Goal: Communication & Community: Answer question/provide support

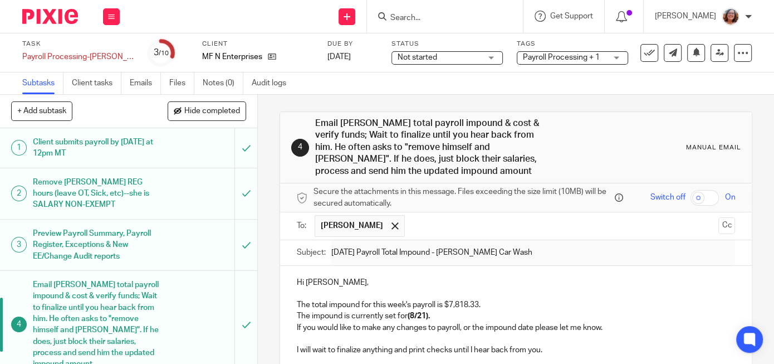
scroll to position [166, 0]
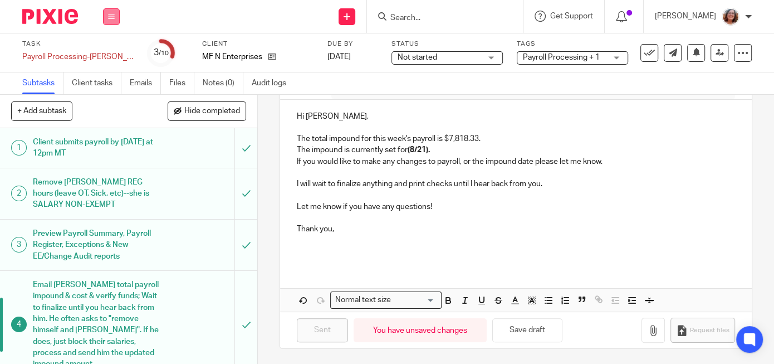
click at [112, 16] on icon at bounding box center [111, 16] width 7 height 7
click at [106, 51] on link "Work" at bounding box center [105, 52] width 19 height 8
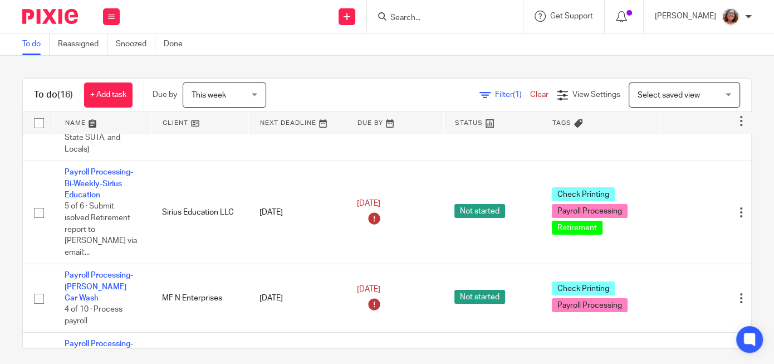
scroll to position [56, 0]
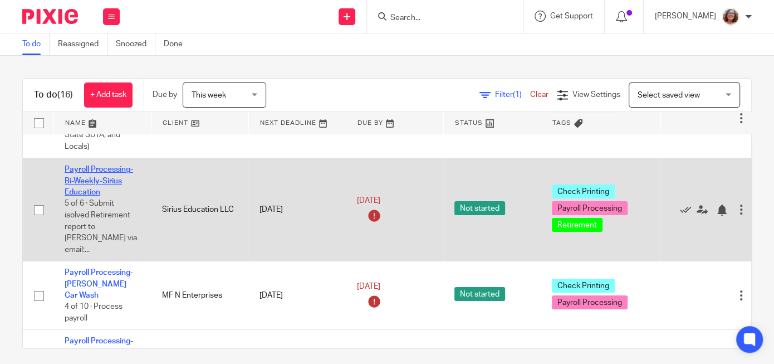
click at [96, 182] on link "Payroll Processing-Bi-Weekly-Sirius Education" at bounding box center [99, 180] width 68 height 31
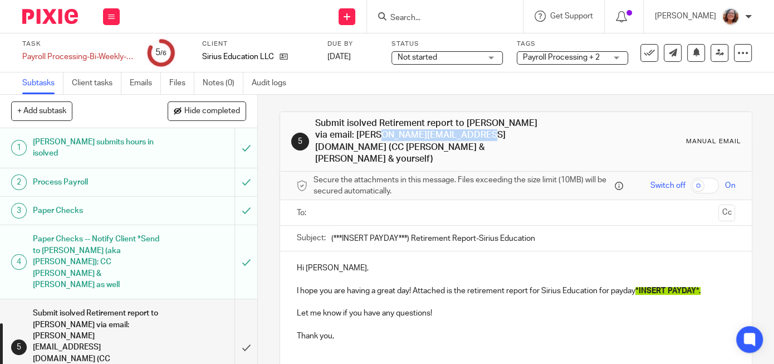
drag, startPoint x: 412, startPoint y: 133, endPoint x: 316, endPoint y: 136, distance: 96.4
click at [316, 136] on h1 "Submit isolved Retirement report to Theresa via email: Theresa@lbsretire.com (C…" at bounding box center [427, 141] width 225 height 48
copy h1 "Theresa@lbsretire.com"
click at [444, 206] on input "text" at bounding box center [515, 212] width 396 height 13
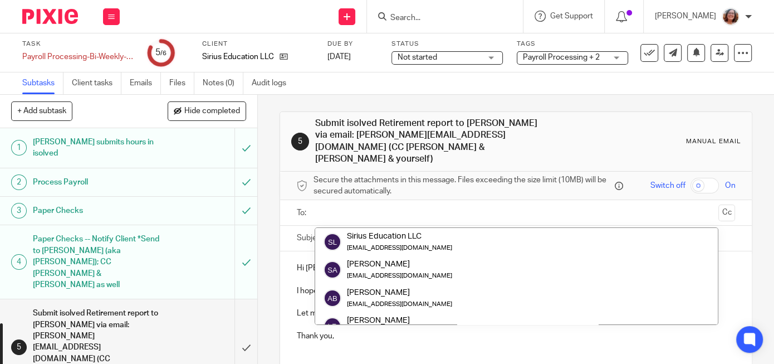
paste input "Theresa@lbsretire.com"
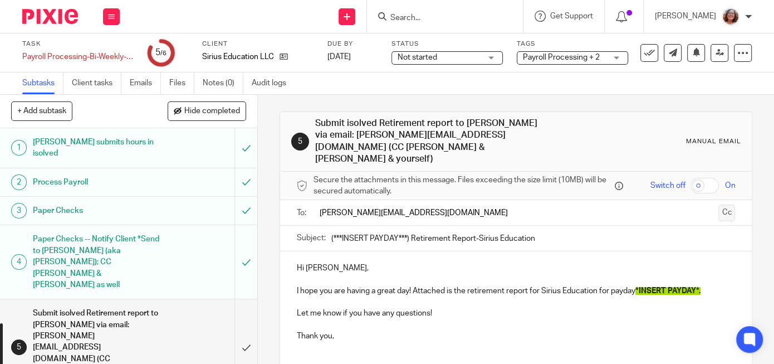
type input "Theresa@lbsretire.com"
click at [727, 204] on button "Cc" at bounding box center [726, 212] width 17 height 17
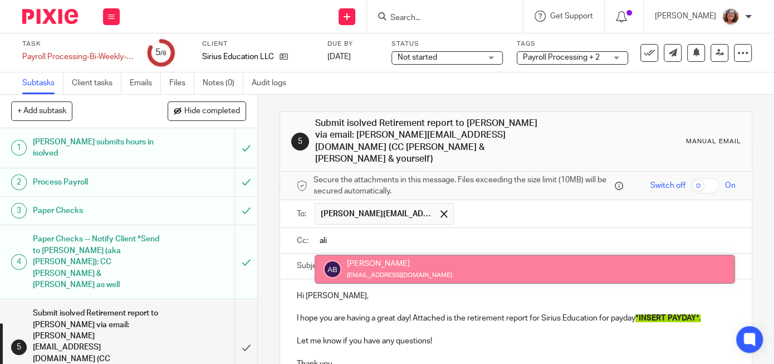
type input "ali"
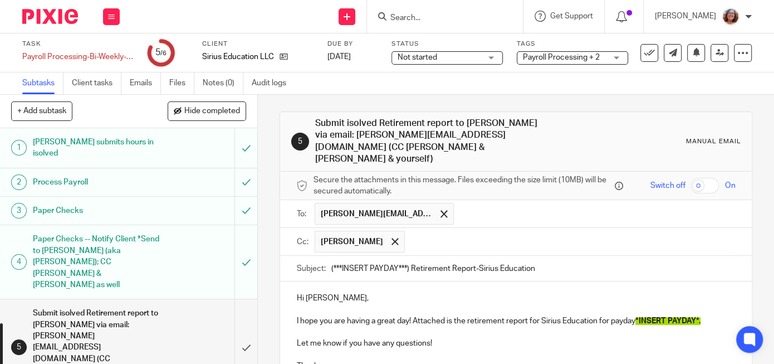
click at [425, 232] on input "text" at bounding box center [570, 242] width 320 height 22
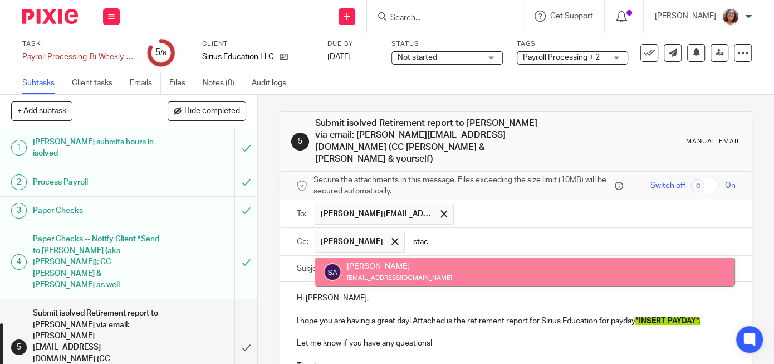
type input "stac"
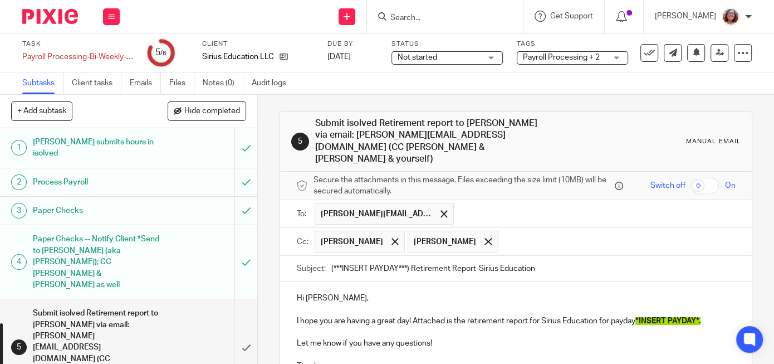
drag, startPoint x: 410, startPoint y: 254, endPoint x: 272, endPoint y: 244, distance: 137.9
click at [331, 256] on input "(***INSERT PAYDAY***) Retirement Report-Sirius Education" at bounding box center [533, 268] width 404 height 25
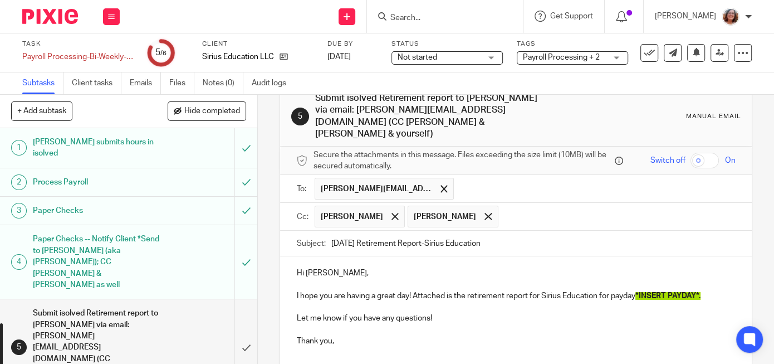
scroll to position [37, 0]
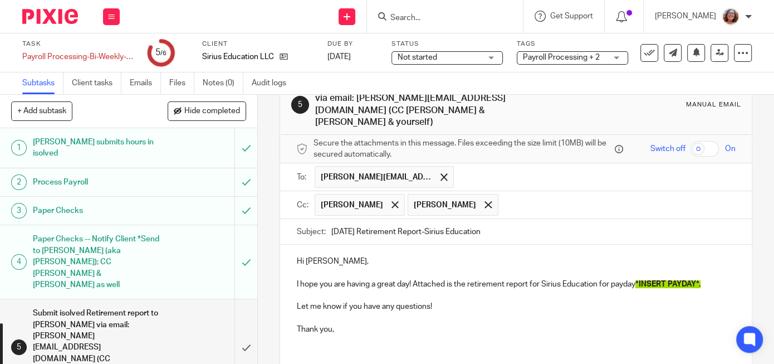
type input "8/22/25 Retirement Report-Sirius Education"
drag, startPoint x: 704, startPoint y: 270, endPoint x: 641, endPoint y: 268, distance: 63.5
click at [641, 280] on span "*INSERT PAYDAY*." at bounding box center [667, 284] width 65 height 8
click at [293, 272] on div "Hi Theresa, I hope you are having a great day! Attached is the retirement repor…" at bounding box center [516, 299] width 472 height 110
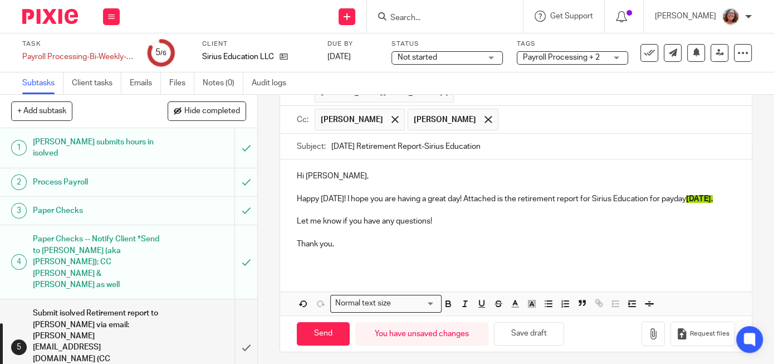
scroll to position [125, 0]
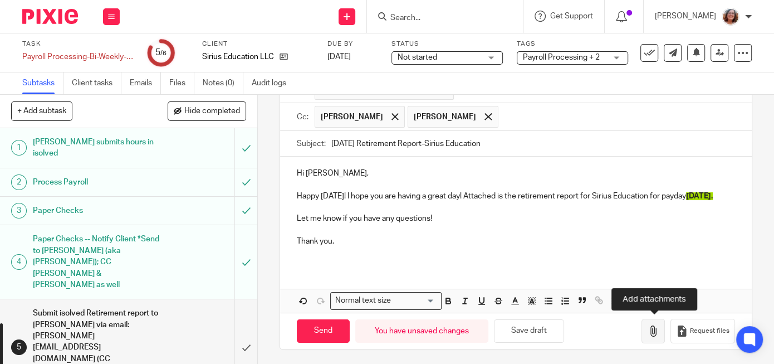
click at [662, 322] on button "button" at bounding box center [652, 330] width 23 height 25
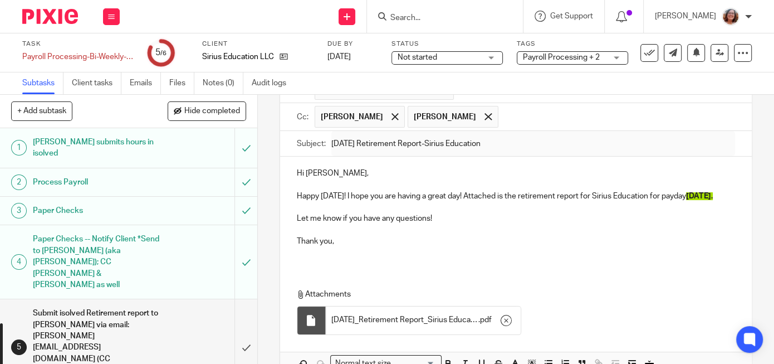
scroll to position [187, 0]
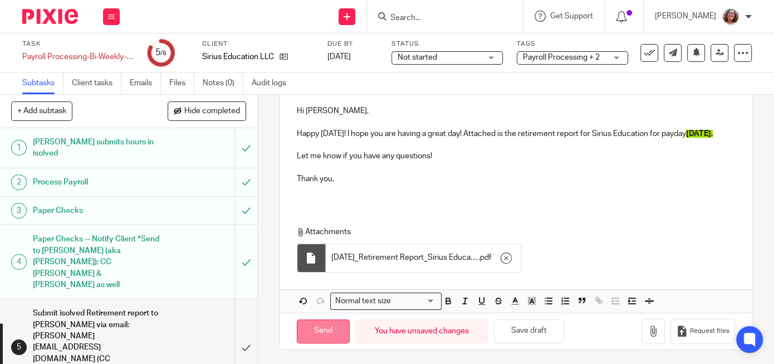
click at [332, 326] on input "Send" at bounding box center [323, 331] width 53 height 24
type input "Sent"
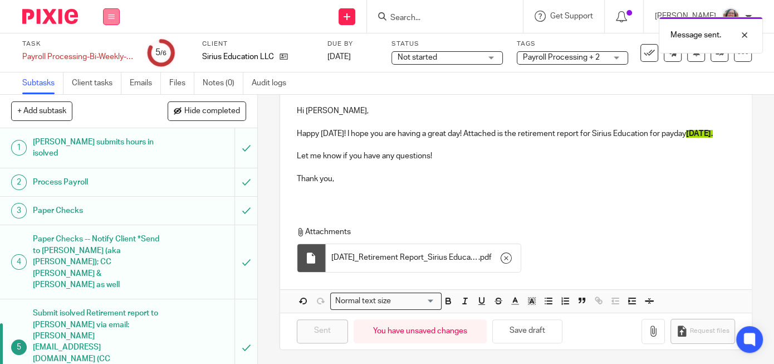
click at [114, 13] on button at bounding box center [111, 16] width 17 height 17
click at [114, 51] on link "Work" at bounding box center [105, 52] width 19 height 8
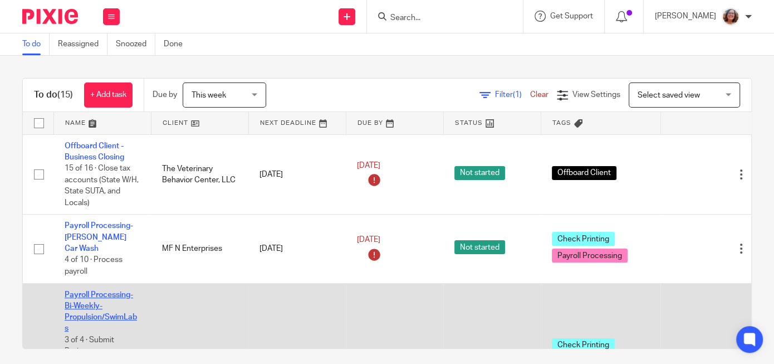
click at [93, 296] on link "Payroll Processing-Bi-Weekly-Propulsion/SwimLabs" at bounding box center [101, 312] width 72 height 42
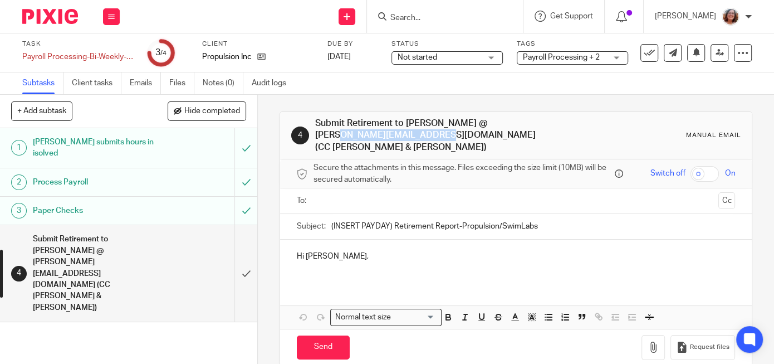
drag, startPoint x: 411, startPoint y: 134, endPoint x: 315, endPoint y: 137, distance: 95.8
click at [315, 137] on h1 "Submit Retirement to Theresa @ Theresa@lbsretire.com (CC Alinda & Heather)" at bounding box center [427, 135] width 225 height 36
copy h1 "Theresa@lbsretire.com"
click at [432, 195] on input "text" at bounding box center [515, 200] width 396 height 13
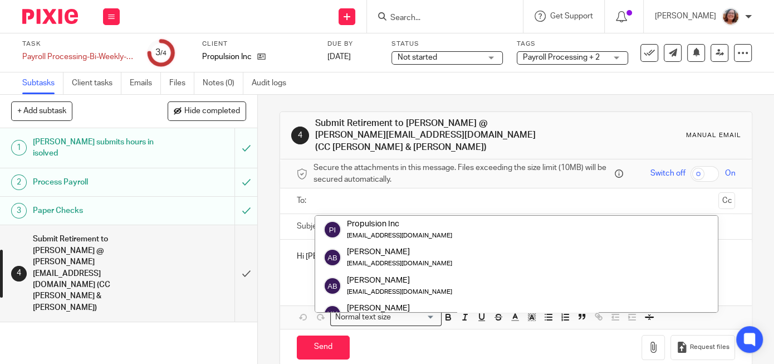
paste input "Theresa@lbsretire.com"
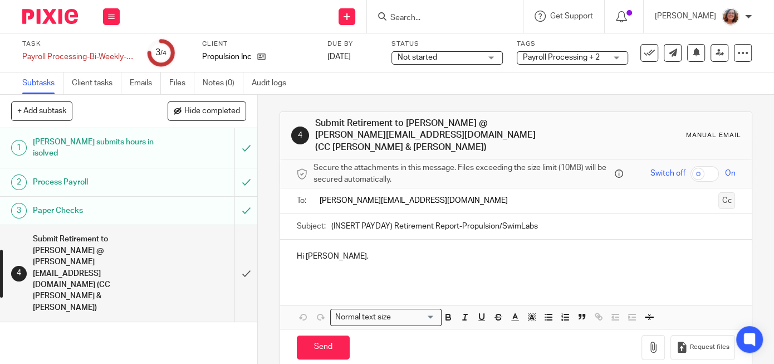
type input "Theresa@lbsretire.com"
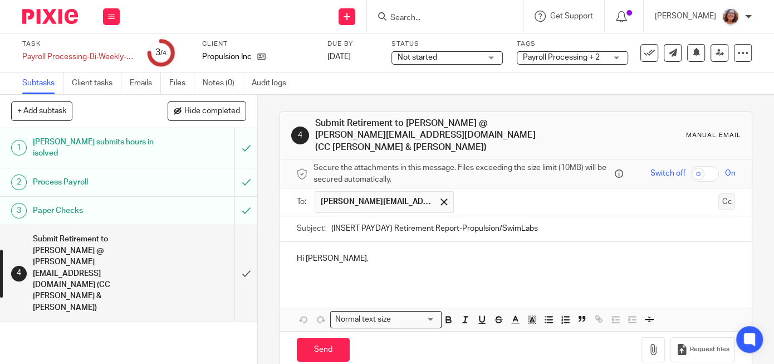
click at [727, 193] on button "Cc" at bounding box center [726, 201] width 17 height 17
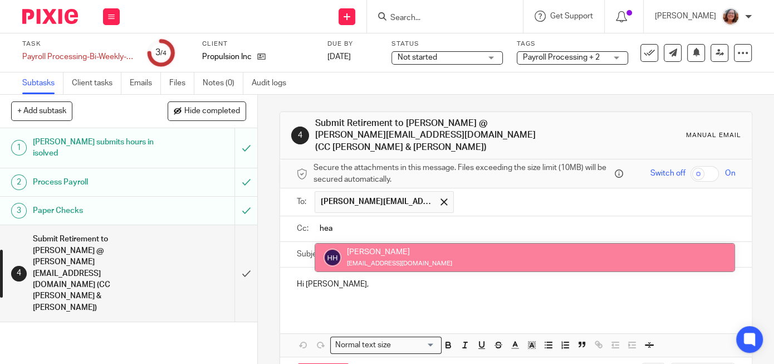
type input "hea"
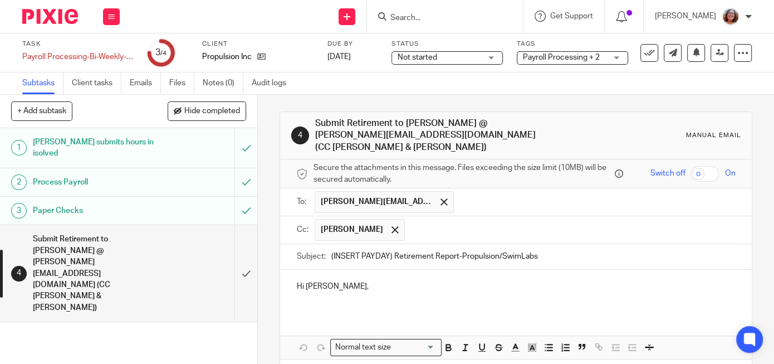
click at [494, 222] on input "text" at bounding box center [570, 230] width 320 height 22
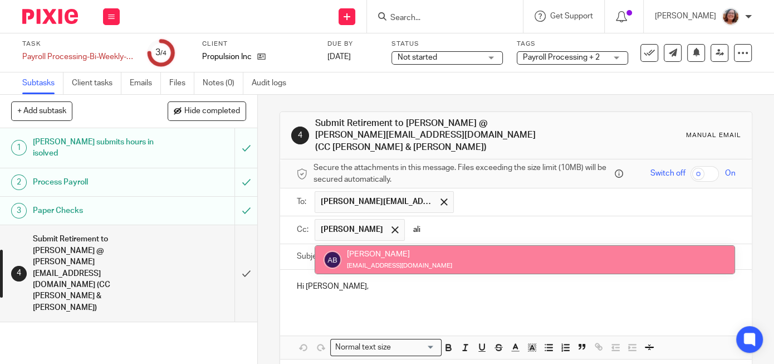
type input "ali"
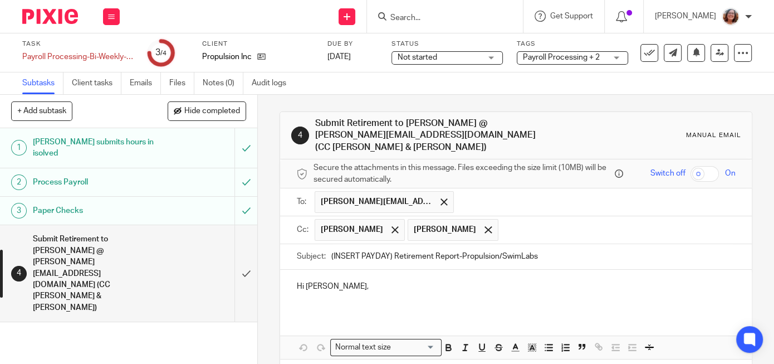
drag, startPoint x: 393, startPoint y: 242, endPoint x: 313, endPoint y: 249, distance: 79.9
click at [331, 249] on input "(INSERT PAYDAY) Retirement Report-Propulsion/SwimLabs" at bounding box center [533, 256] width 404 height 25
type input "8/22/25 Retirement Report-Propulsion/SwimLabs"
click at [339, 281] on p "Hi Theresa," at bounding box center [516, 292] width 438 height 23
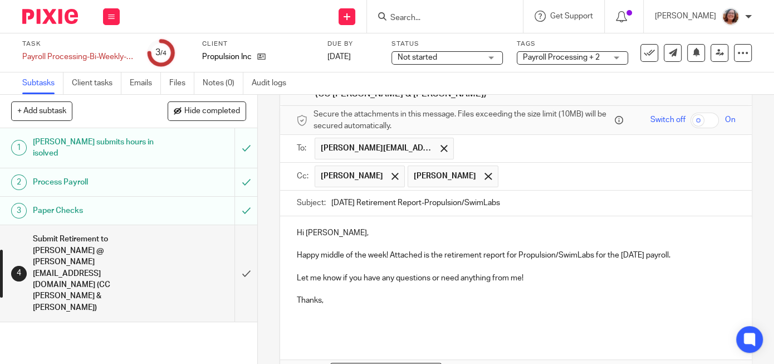
scroll to position [112, 0]
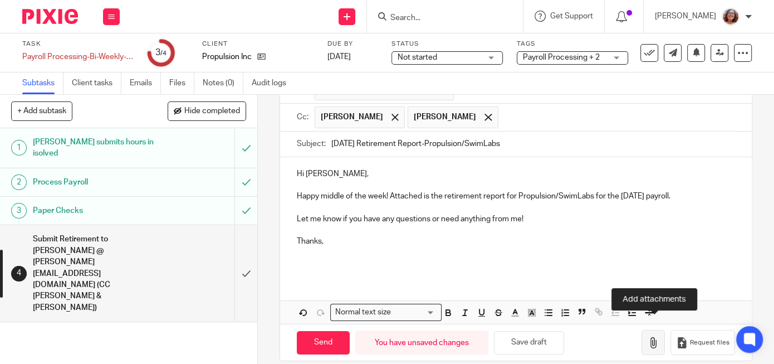
click at [659, 337] on icon "button" at bounding box center [653, 342] width 11 height 11
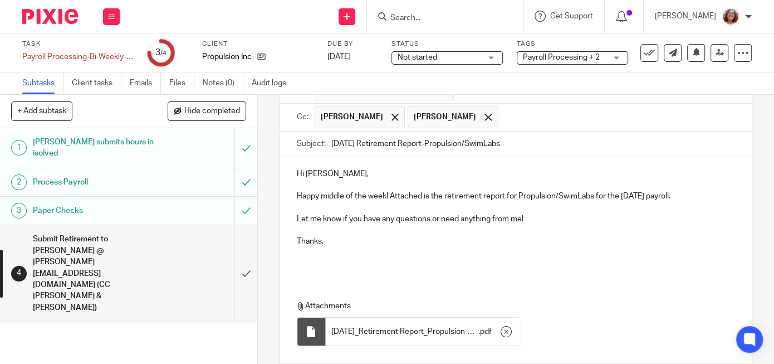
scroll to position [160, 0]
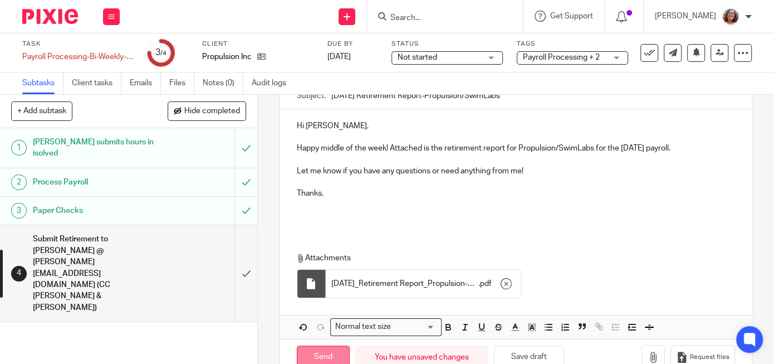
click at [334, 345] on input "Send" at bounding box center [323, 357] width 53 height 24
type input "Sent"
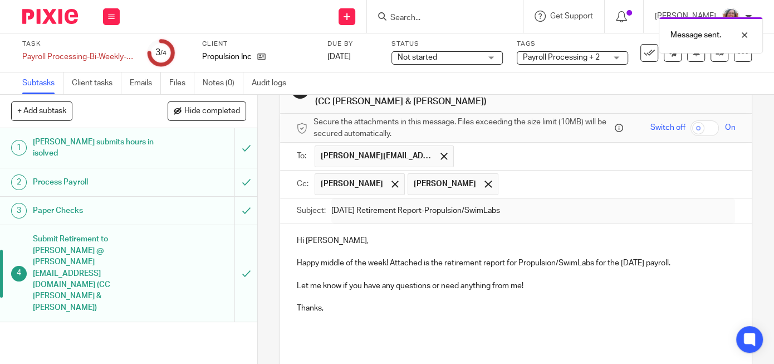
scroll to position [45, 0]
click at [110, 18] on icon at bounding box center [111, 16] width 7 height 7
click at [103, 52] on link "Work" at bounding box center [105, 52] width 19 height 8
